Goal: Task Accomplishment & Management: Manage account settings

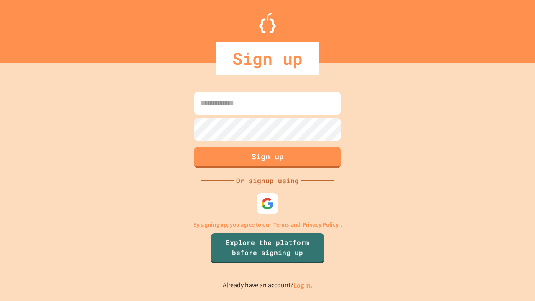
click at [303, 285] on link "Log in." at bounding box center [302, 285] width 19 height 9
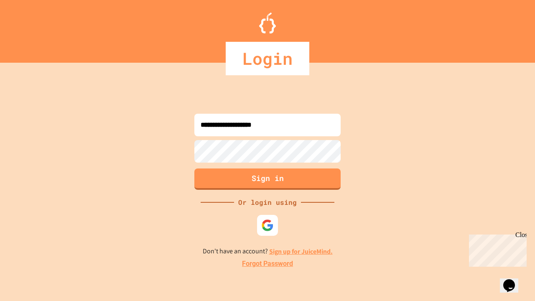
type input "**********"
